Goal: Transaction & Acquisition: Purchase product/service

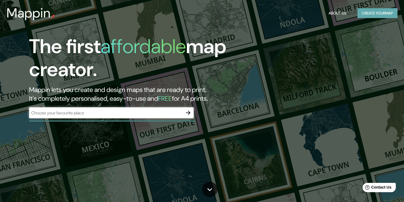
click at [365, 17] on button "Create your map" at bounding box center [377, 13] width 40 height 10
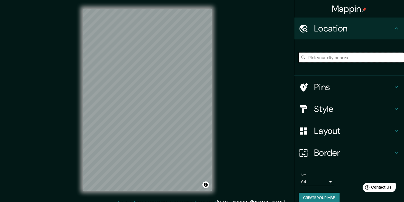
click at [341, 57] on input "Pick your city or area" at bounding box center [350, 58] width 105 height 10
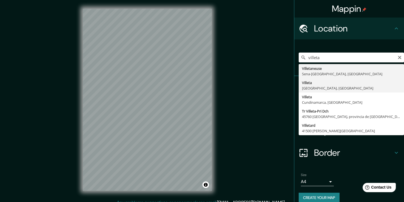
type input "[GEOGRAPHIC_DATA], [GEOGRAPHIC_DATA], [GEOGRAPHIC_DATA]"
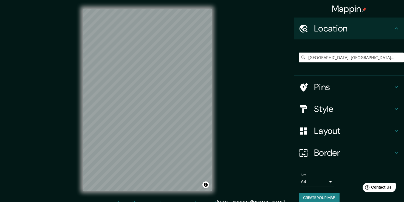
click at [314, 111] on h4 "Style" at bounding box center [353, 109] width 79 height 11
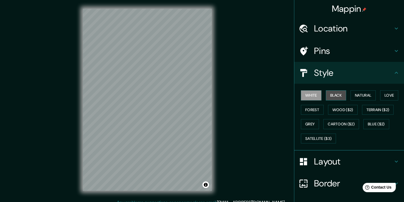
click at [332, 98] on button "Black" at bounding box center [335, 95] width 21 height 10
click at [351, 97] on button "Natural" at bounding box center [362, 95] width 25 height 10
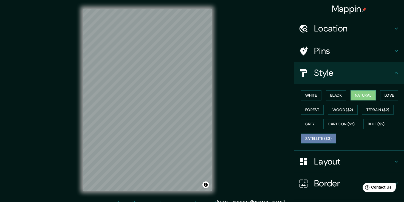
click at [320, 136] on button "Satellite ($3)" at bounding box center [318, 139] width 35 height 10
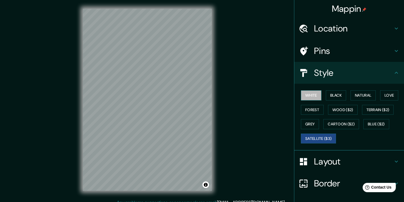
click at [308, 96] on button "White" at bounding box center [311, 95] width 21 height 10
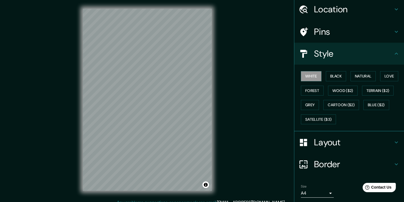
scroll to position [37, 0]
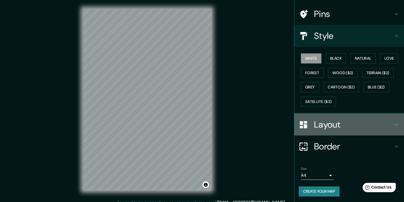
click at [338, 124] on h4 "Layout" at bounding box center [353, 124] width 79 height 11
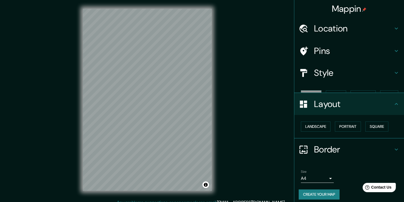
scroll to position [0, 0]
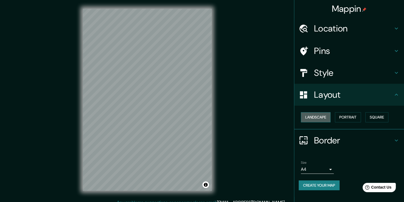
click at [324, 118] on button "Landscape" at bounding box center [316, 117] width 30 height 10
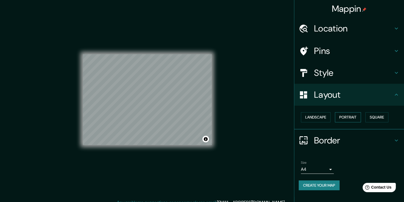
click at [346, 118] on button "Portrait" at bounding box center [347, 117] width 26 height 10
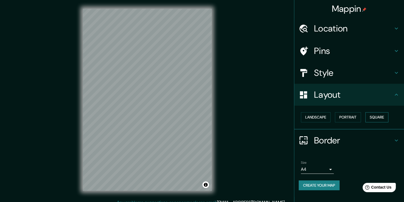
click at [370, 116] on button "Square" at bounding box center [376, 117] width 23 height 10
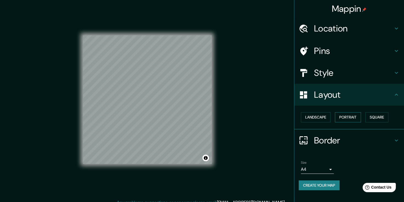
click at [343, 120] on button "Portrait" at bounding box center [347, 117] width 26 height 10
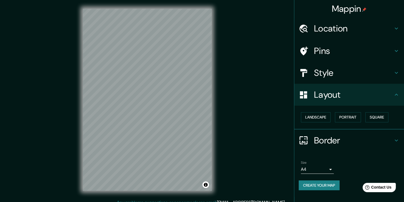
click at [333, 144] on h4 "Border" at bounding box center [353, 140] width 79 height 11
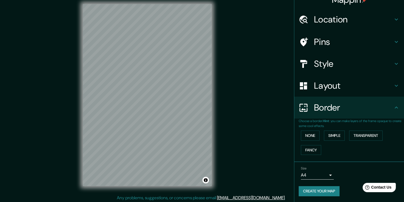
scroll to position [6, 0]
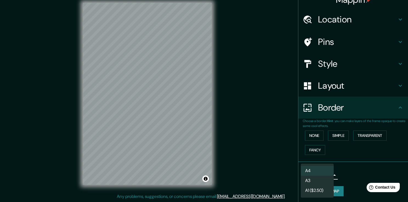
click at [325, 174] on body "Mappin Location [GEOGRAPHIC_DATA], [GEOGRAPHIC_DATA], [GEOGRAPHIC_DATA] Pins St…" at bounding box center [204, 95] width 408 height 202
click at [323, 184] on li "A3" at bounding box center [317, 181] width 33 height 10
type input "a4"
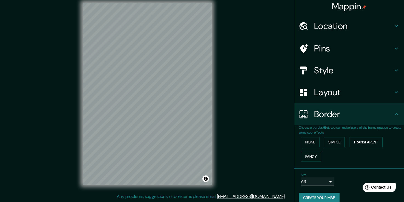
scroll to position [0, 0]
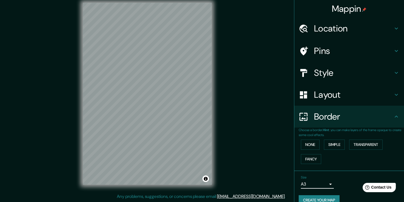
click at [340, 27] on h4 "Location" at bounding box center [353, 28] width 79 height 11
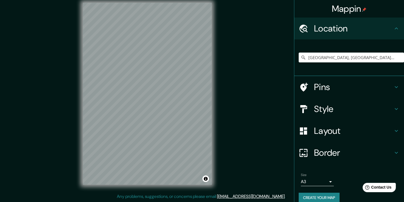
click at [340, 27] on h4 "Location" at bounding box center [353, 28] width 79 height 11
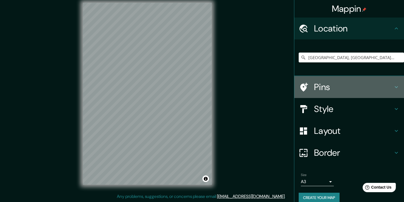
click at [315, 88] on h4 "Pins" at bounding box center [353, 87] width 79 height 11
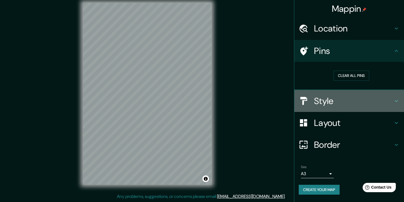
click at [328, 100] on h4 "Style" at bounding box center [353, 101] width 79 height 11
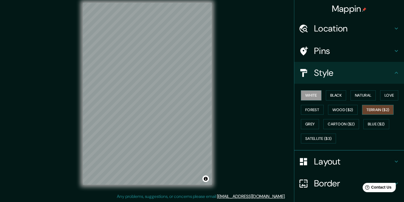
click at [363, 108] on button "Terrain ($2)" at bounding box center [378, 110] width 32 height 10
click at [333, 109] on button "Wood ($2)" at bounding box center [343, 110] width 30 height 10
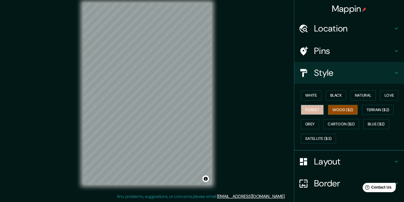
click at [313, 112] on button "Forest" at bounding box center [312, 110] width 23 height 10
